Goal: Information Seeking & Learning: Find specific page/section

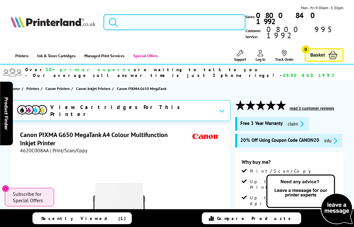
click at [192, 15] on input "search" at bounding box center [174, 22] width 142 height 16
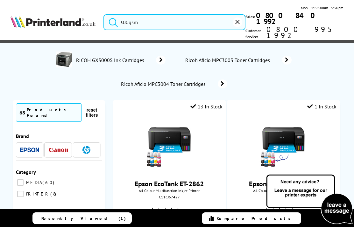
click at [111, 15] on button "submit" at bounding box center [112, 21] width 16 height 14
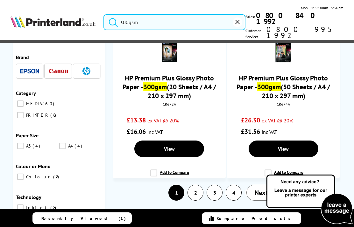
scroll to position [1943, 0]
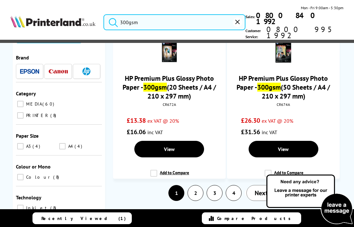
click at [163, 16] on input "300gsm" at bounding box center [174, 22] width 142 height 16
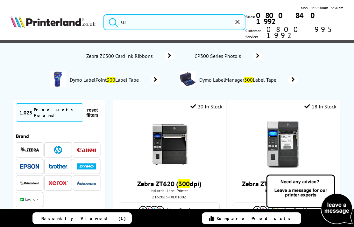
type input "3"
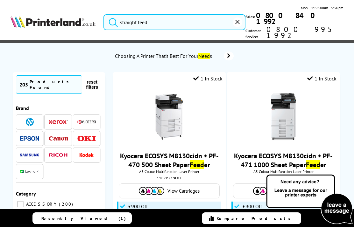
click at [111, 15] on button "submit" at bounding box center [112, 21] width 16 height 14
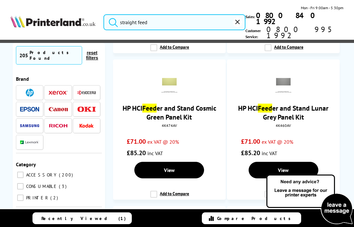
click at [121, 16] on input "straight feed" at bounding box center [174, 22] width 142 height 16
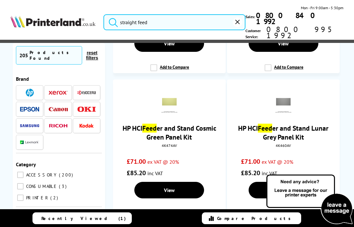
scroll to position [1300, 0]
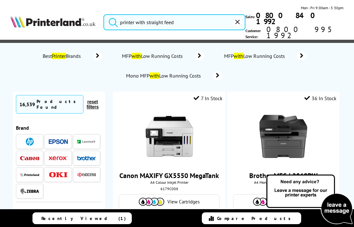
type input "printer with straight feed"
click at [111, 15] on button "submit" at bounding box center [112, 21] width 16 height 14
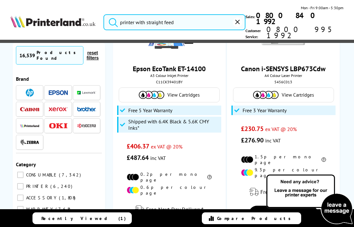
scroll to position [1612, 0]
